Goal: Information Seeking & Learning: Check status

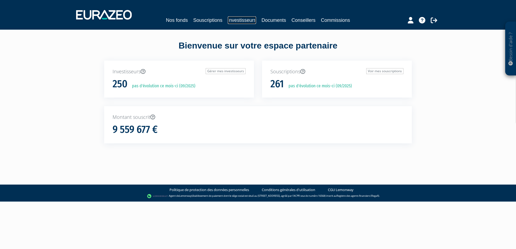
click at [242, 20] on link "Investisseurs" at bounding box center [242, 20] width 28 height 8
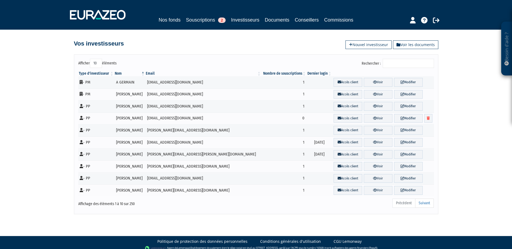
click at [397, 66] on input "Rechercher :" at bounding box center [407, 63] width 51 height 9
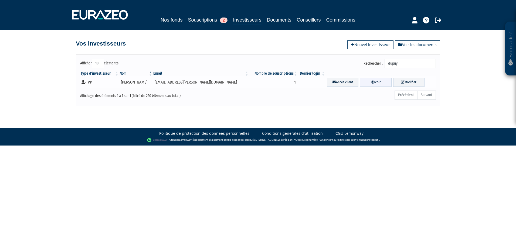
type input "dupuy"
click at [374, 78] on link "Voir" at bounding box center [375, 82] width 31 height 9
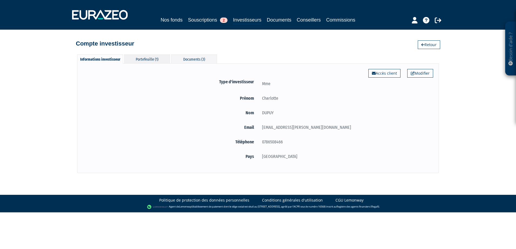
click at [156, 58] on div "Portefeuille (1)" at bounding box center [147, 58] width 46 height 9
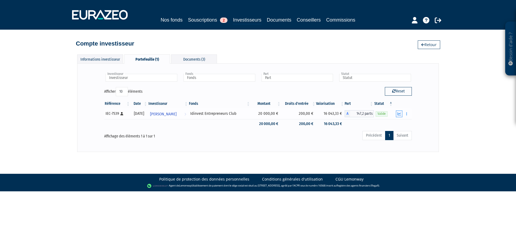
click at [400, 114] on icon "button" at bounding box center [399, 114] width 4 height 4
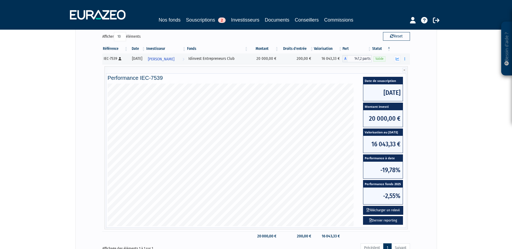
scroll to position [108, 0]
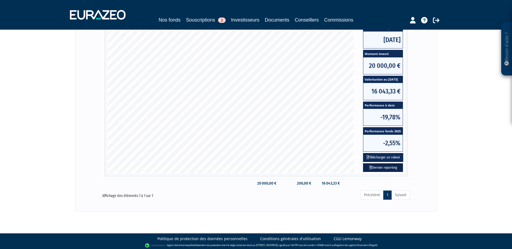
click at [385, 169] on link "Dernier reporting" at bounding box center [383, 167] width 40 height 9
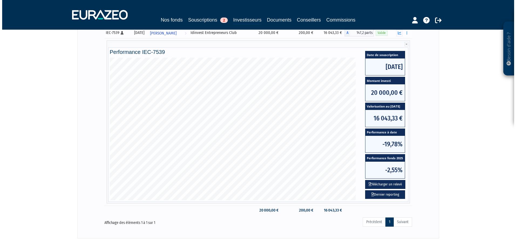
scroll to position [0, 0]
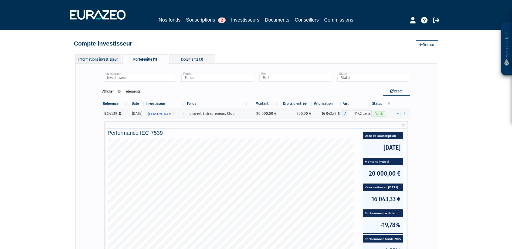
click at [114, 58] on div "Informations investisseur" at bounding box center [98, 58] width 46 height 9
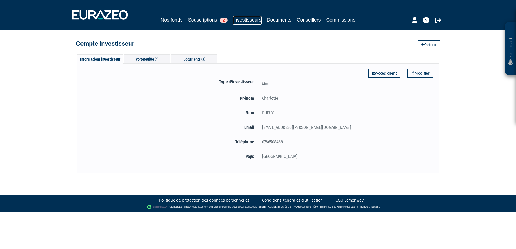
click at [248, 19] on link "Investisseurs" at bounding box center [247, 20] width 28 height 8
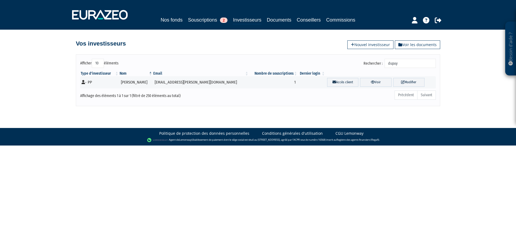
drag, startPoint x: 393, startPoint y: 63, endPoint x: 376, endPoint y: 64, distance: 17.8
click at [376, 64] on label "Rechercher : dupuy" at bounding box center [399, 63] width 72 height 9
type input "[PERSON_NAME]"
click at [371, 83] on icon at bounding box center [373, 82] width 4 height 4
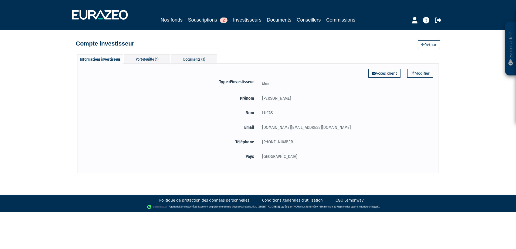
click at [162, 59] on div "Portefeuille (1)" at bounding box center [147, 58] width 46 height 9
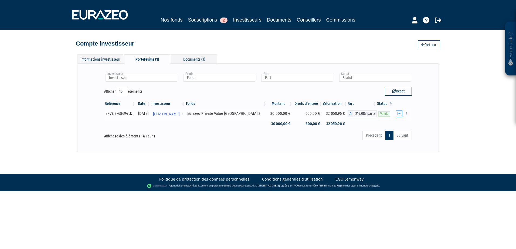
click at [399, 114] on icon "button" at bounding box center [399, 114] width 4 height 4
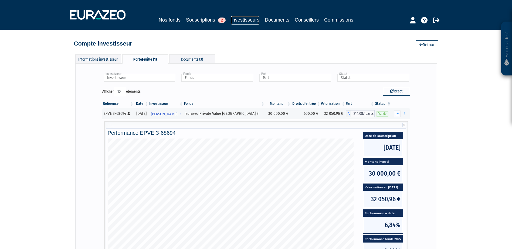
click at [234, 20] on link "Investisseurs" at bounding box center [245, 20] width 28 height 8
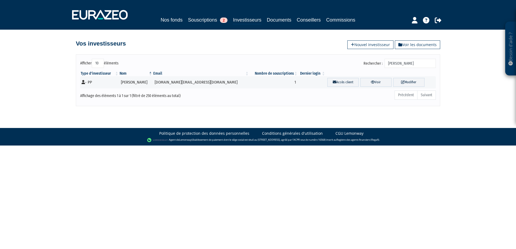
drag, startPoint x: 401, startPoint y: 63, endPoint x: 368, endPoint y: 67, distance: 33.4
click at [368, 67] on div "Rechercher : [PERSON_NAME]" at bounding box center [349, 64] width 174 height 11
type input "lambert"
click at [372, 83] on link "Voir" at bounding box center [375, 82] width 31 height 9
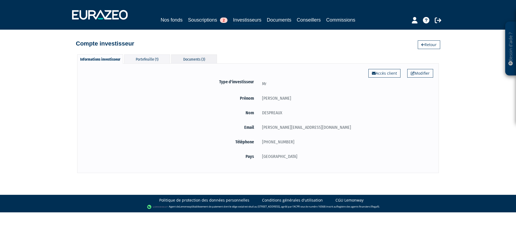
click at [186, 59] on div "Documents (3)" at bounding box center [194, 58] width 46 height 9
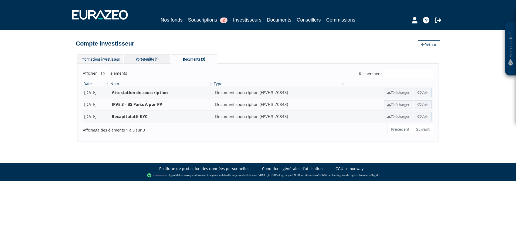
click at [163, 58] on div "Portefeuille (1)" at bounding box center [147, 58] width 46 height 9
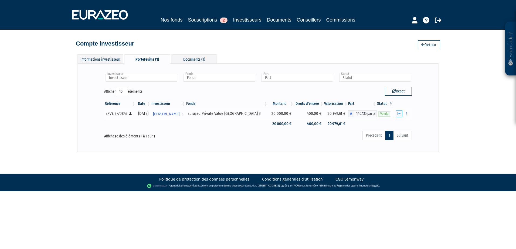
click at [400, 113] on icon "button" at bounding box center [399, 114] width 4 height 4
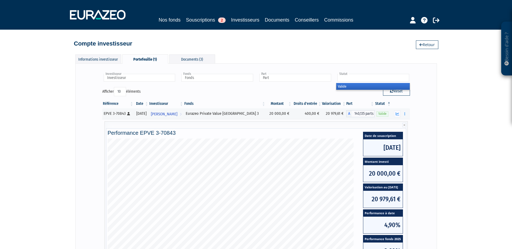
drag, startPoint x: 308, startPoint y: 80, endPoint x: 280, endPoint y: 82, distance: 27.8
click at [288, 81] on div "Investisseur Lambert DESPREAUX Investisseur Fonds Eurazeo Private Value Europe …" at bounding box center [256, 80] width 316 height 14
type input "Statut"
click at [196, 16] on link "Souscriptions 2" at bounding box center [206, 20] width 40 height 8
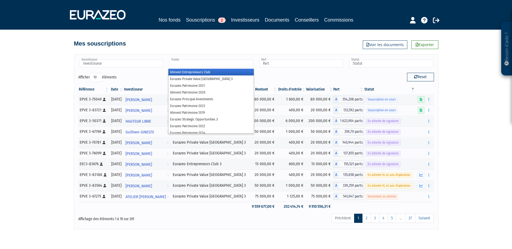
click at [192, 62] on input "text" at bounding box center [211, 64] width 84 height 8
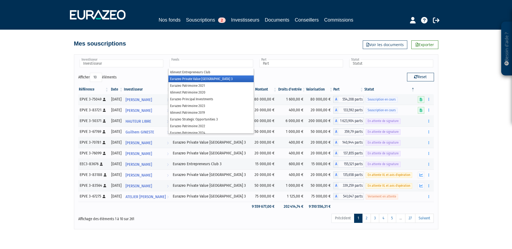
click at [208, 78] on li "Eurazeo Private Value [GEOGRAPHIC_DATA] 3" at bounding box center [210, 79] width 85 height 7
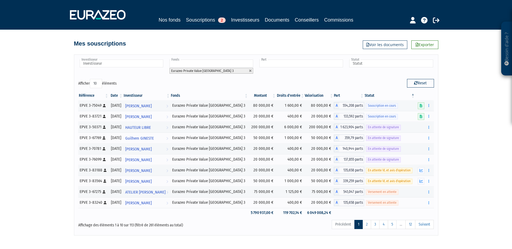
click at [280, 63] on input "text" at bounding box center [301, 64] width 84 height 8
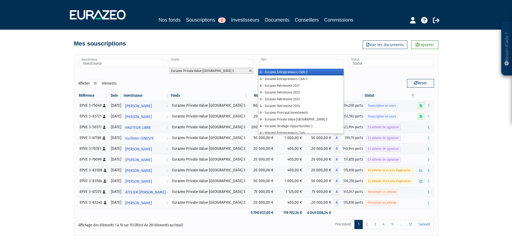
click at [280, 63] on input "text" at bounding box center [301, 64] width 84 height 8
click at [389, 78] on div "Investisseur OLIVIER GRANDCLAUDE ADAM ALEXANDRE DESTOMBES ALEXANDRE GATTI ALEXA…" at bounding box center [256, 69] width 364 height 20
type input "Part"
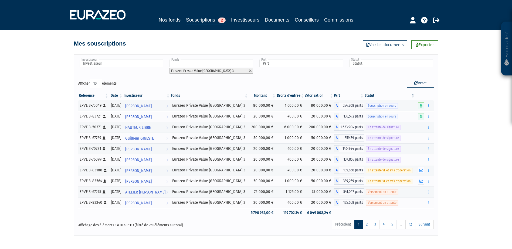
click at [198, 84] on div "Afficher 10 25 50 100 éléments" at bounding box center [165, 84] width 174 height 11
click at [367, 227] on link "2" at bounding box center [366, 224] width 9 height 9
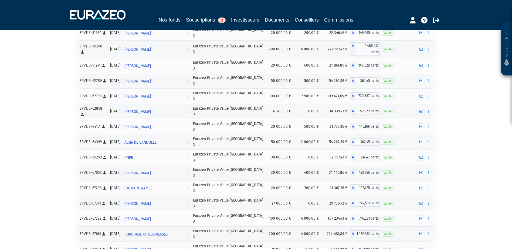
scroll to position [156, 0]
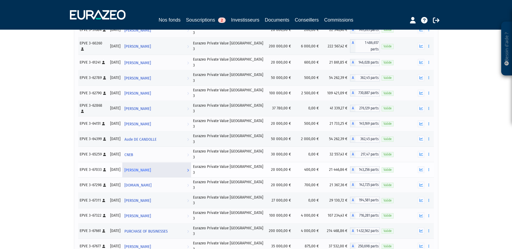
click at [172, 165] on link "Cyril Gauthier Voir l'investisseur" at bounding box center [156, 170] width 69 height 11
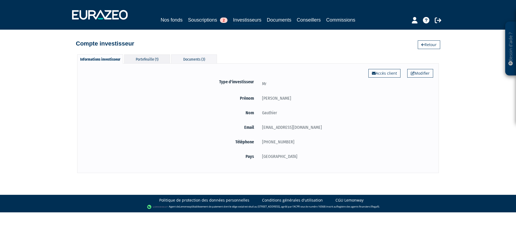
click at [168, 56] on div "Portefeuille (1)" at bounding box center [147, 58] width 46 height 9
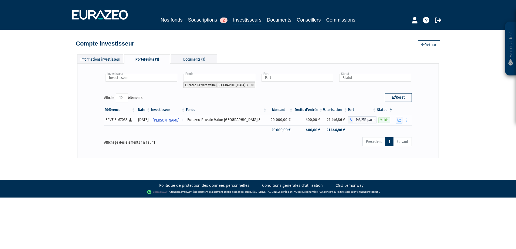
click at [397, 119] on button "button" at bounding box center [399, 120] width 6 height 7
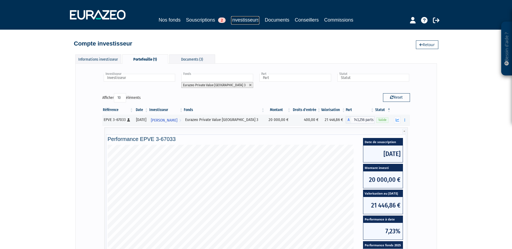
click at [242, 16] on link "Investisseurs" at bounding box center [245, 20] width 28 height 8
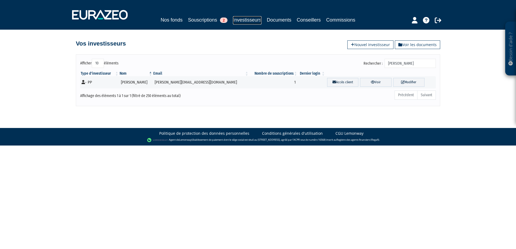
click at [235, 20] on link "Investisseurs" at bounding box center [247, 20] width 28 height 8
click at [244, 18] on link "Investisseurs" at bounding box center [247, 20] width 28 height 8
drag, startPoint x: 425, startPoint y: 65, endPoint x: 342, endPoint y: 61, distance: 82.9
click at [343, 61] on div "Rechercher : lambert" at bounding box center [349, 64] width 174 height 11
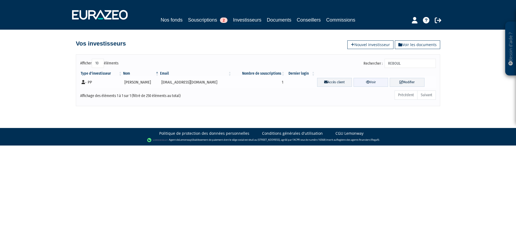
type input "REBOUL"
click at [366, 83] on icon at bounding box center [368, 82] width 4 height 4
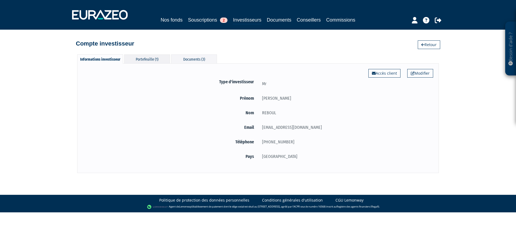
click at [155, 56] on div "Portefeuille (1)" at bounding box center [147, 58] width 46 height 9
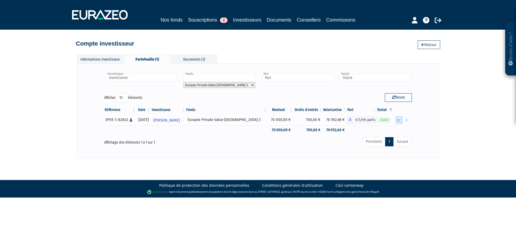
click at [398, 121] on icon "button" at bounding box center [399, 120] width 4 height 4
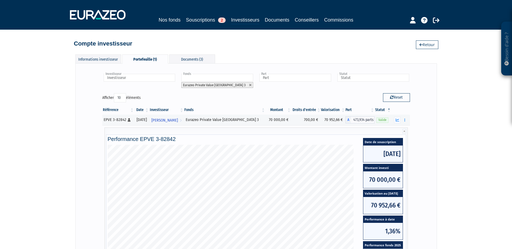
drag, startPoint x: 434, startPoint y: 41, endPoint x: 443, endPoint y: 59, distance: 20.3
click at [434, 42] on link "Retour" at bounding box center [427, 44] width 22 height 9
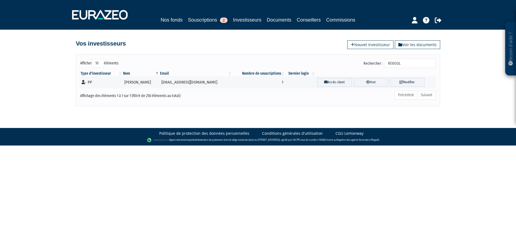
drag, startPoint x: 413, startPoint y: 66, endPoint x: 363, endPoint y: 65, distance: 50.4
click at [363, 65] on div "Rechercher : REBOUL" at bounding box center [349, 64] width 174 height 11
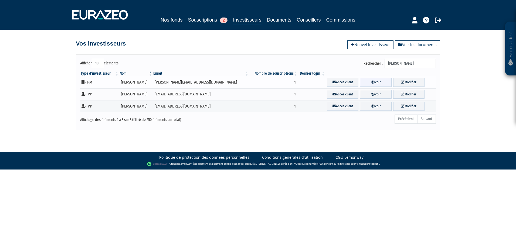
type input "[PERSON_NAME]"
click at [378, 84] on link "Voir" at bounding box center [375, 82] width 31 height 9
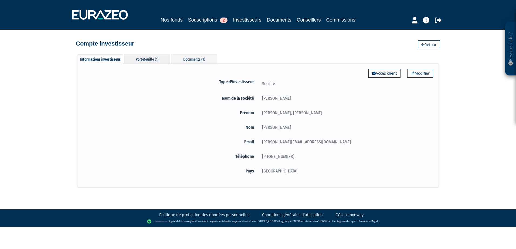
click at [159, 57] on div "Portefeuille (1)" at bounding box center [147, 58] width 46 height 9
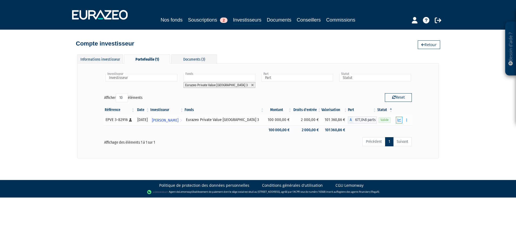
click at [399, 120] on icon "button" at bounding box center [399, 120] width 4 height 4
